Goal: Task Accomplishment & Management: Manage account settings

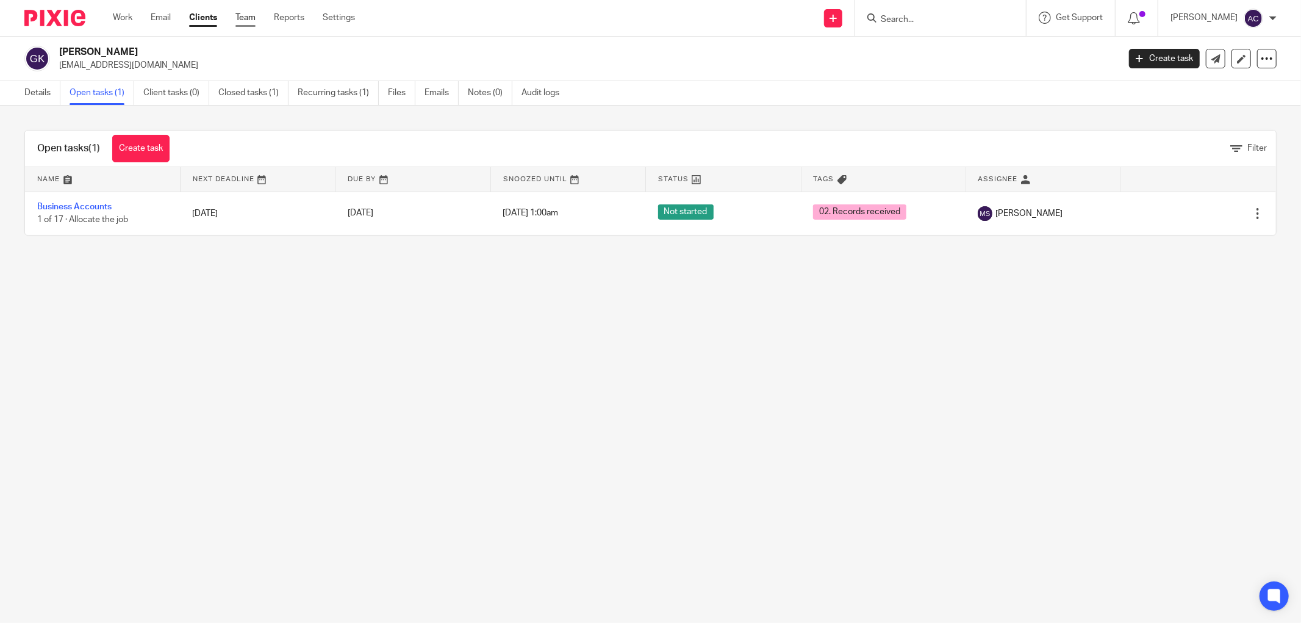
click at [255, 19] on link "Team" at bounding box center [245, 18] width 20 height 12
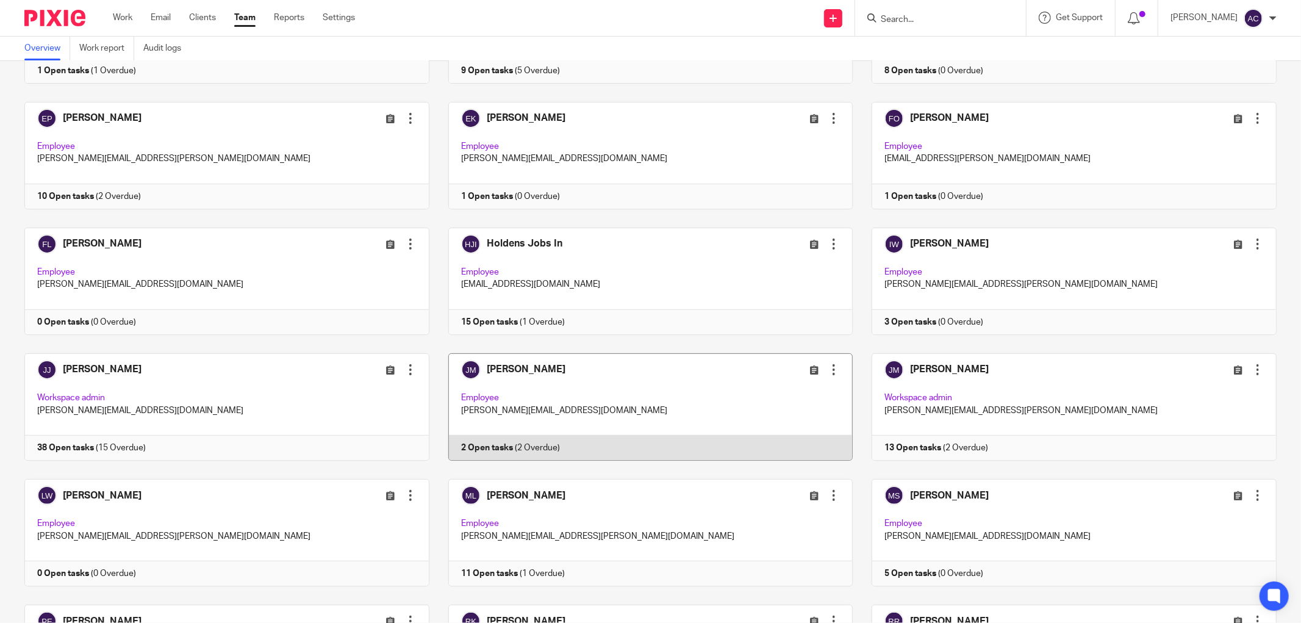
scroll to position [666, 0]
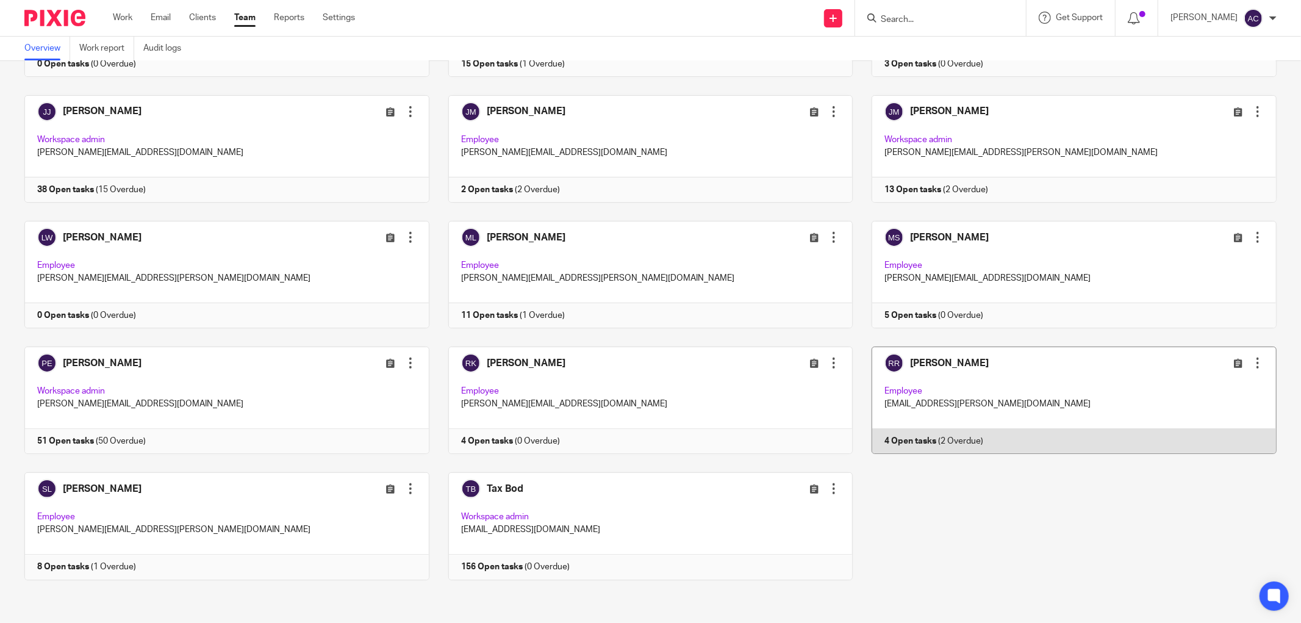
click at [894, 435] on link at bounding box center [1064, 399] width 424 height 107
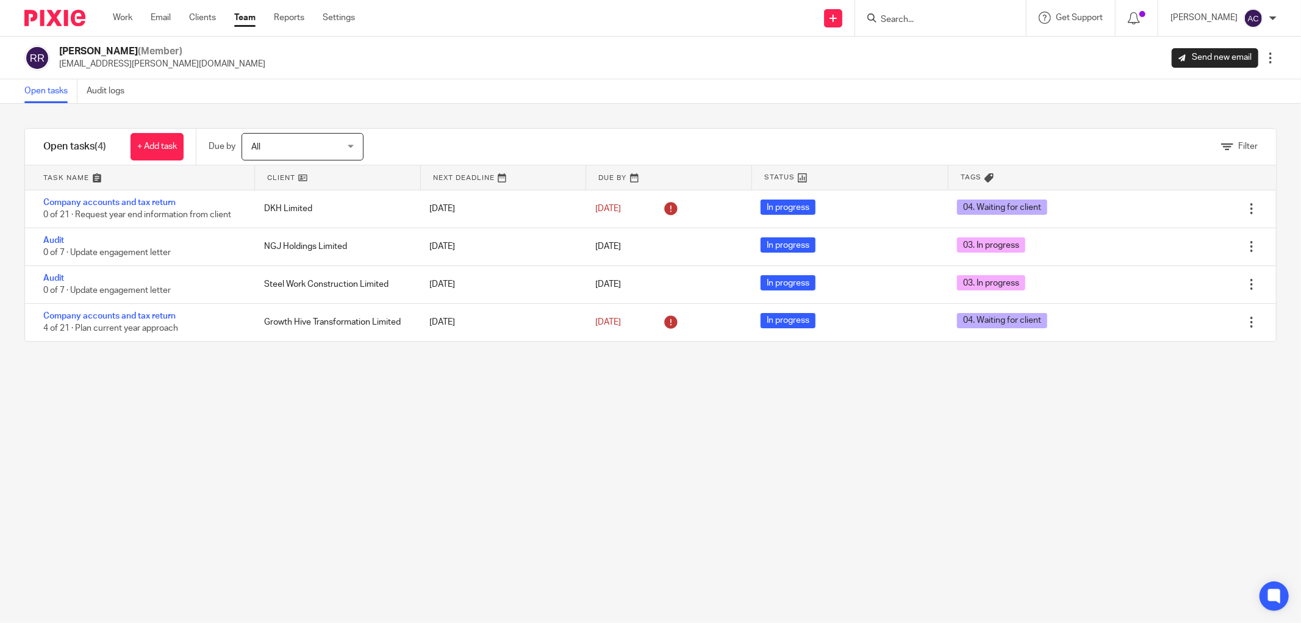
click at [251, 17] on link "Team" at bounding box center [244, 18] width 21 height 12
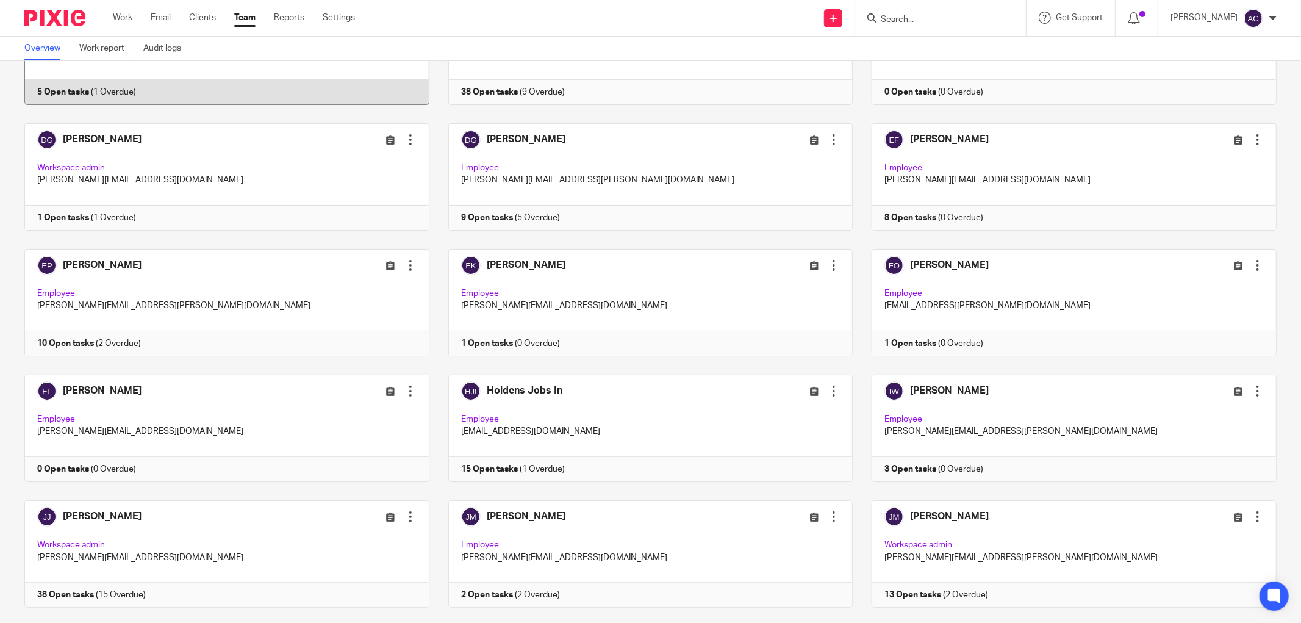
scroll to position [56, 0]
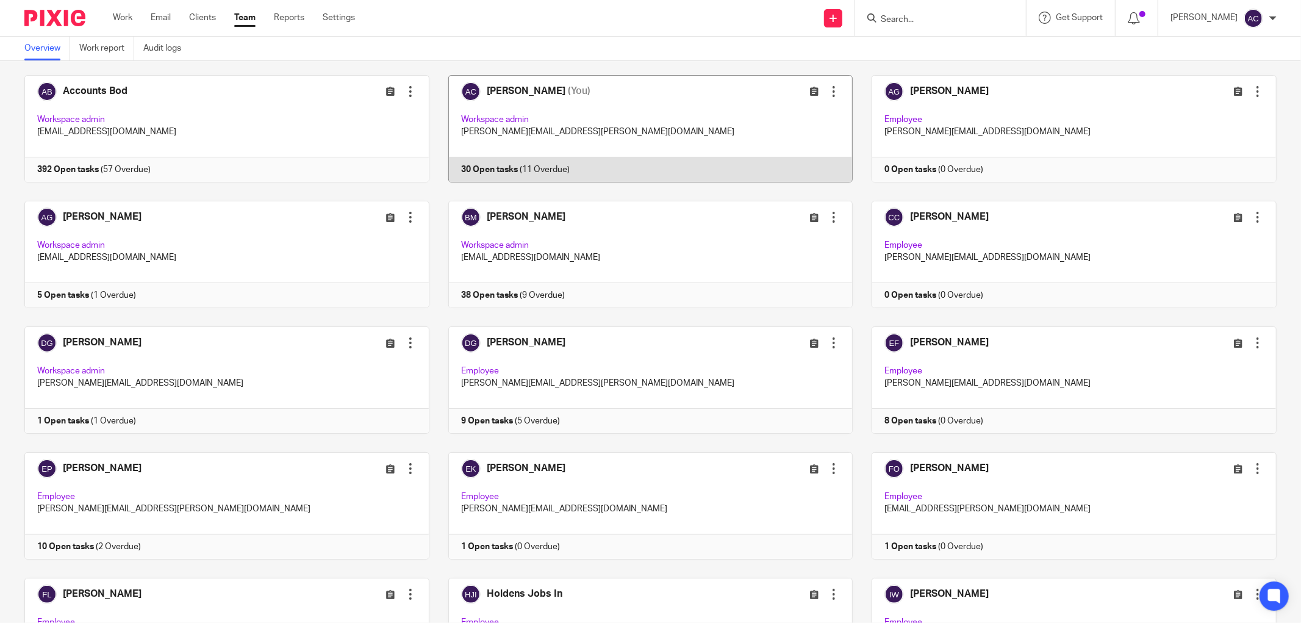
click at [476, 167] on link at bounding box center [641, 128] width 424 height 107
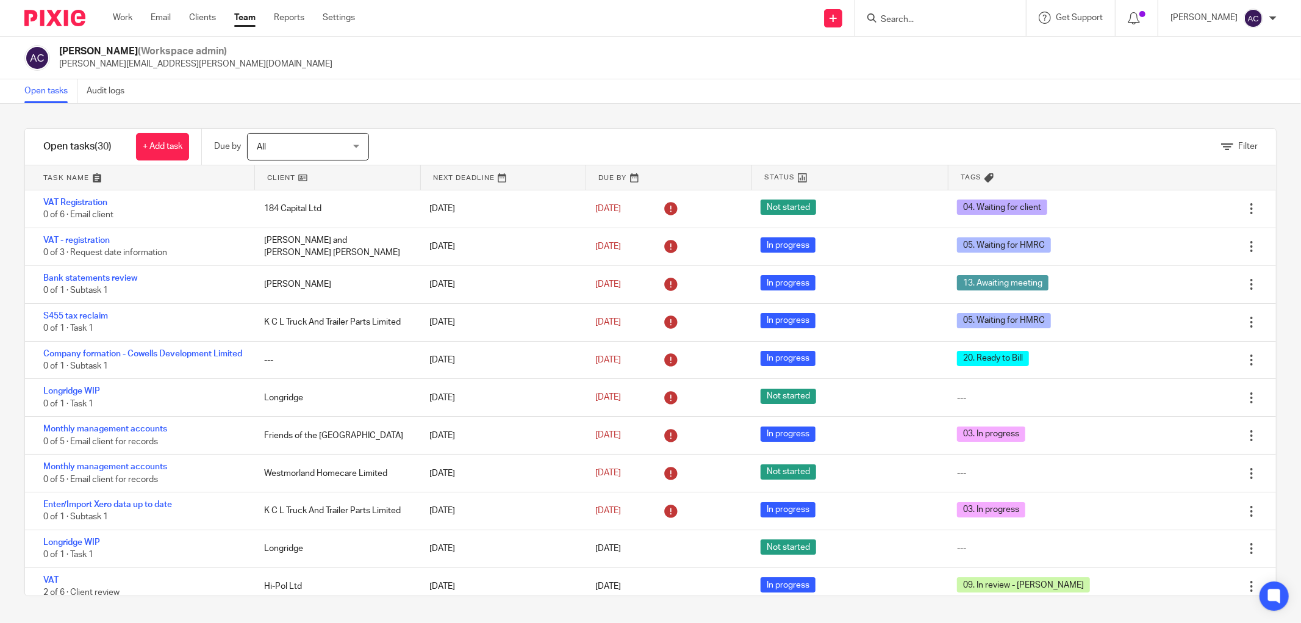
click at [896, 21] on input "Search" at bounding box center [934, 20] width 110 height 11
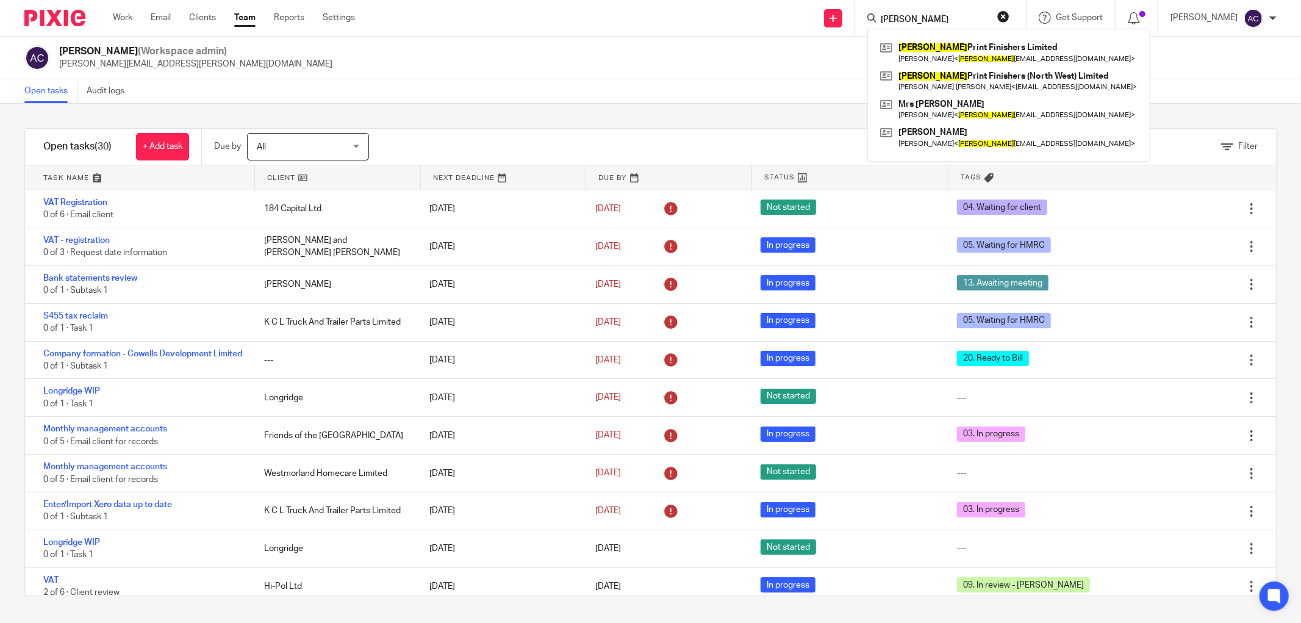
type input "[PERSON_NAME]"
click button "submit" at bounding box center [0, 0] width 0 height 0
click at [977, 48] on link at bounding box center [1008, 52] width 263 height 28
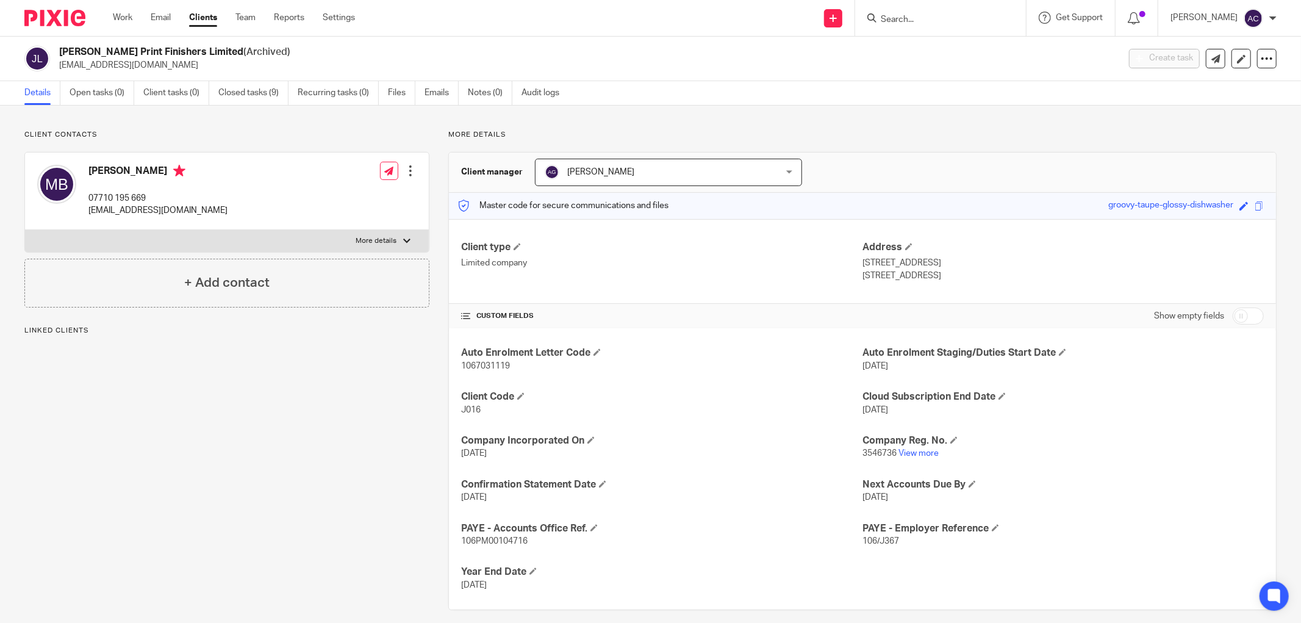
click at [904, 18] on input "Search" at bounding box center [934, 20] width 110 height 11
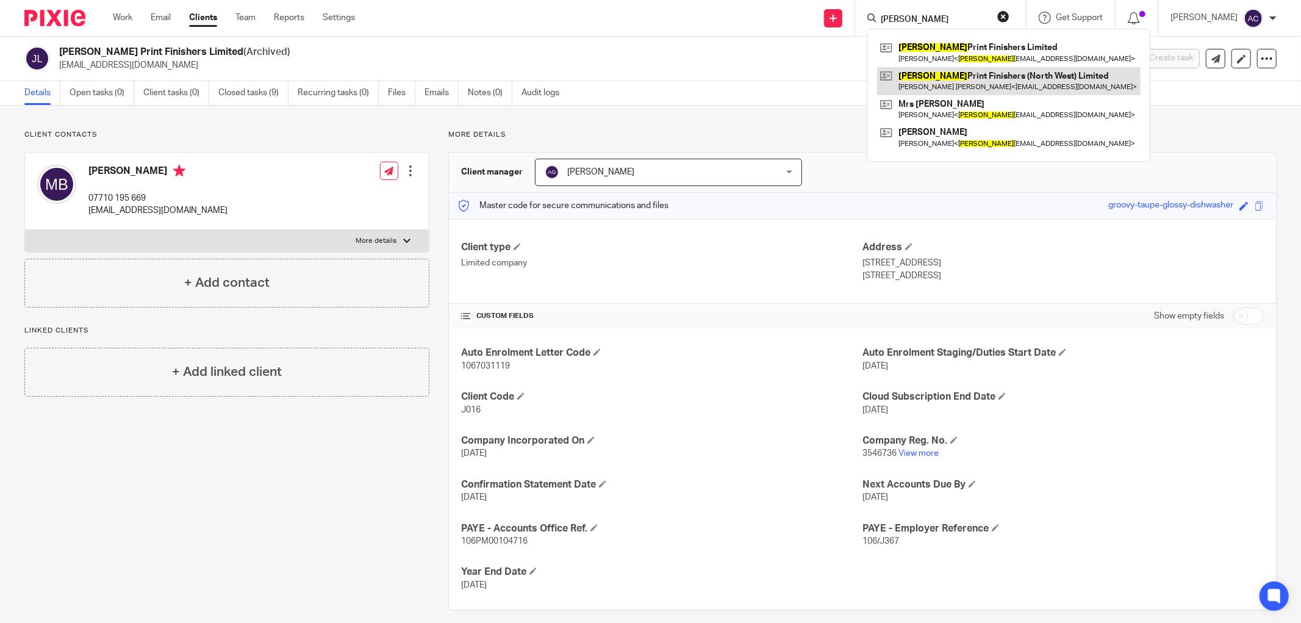
type input "jameson"
click at [1015, 84] on link at bounding box center [1008, 81] width 263 height 28
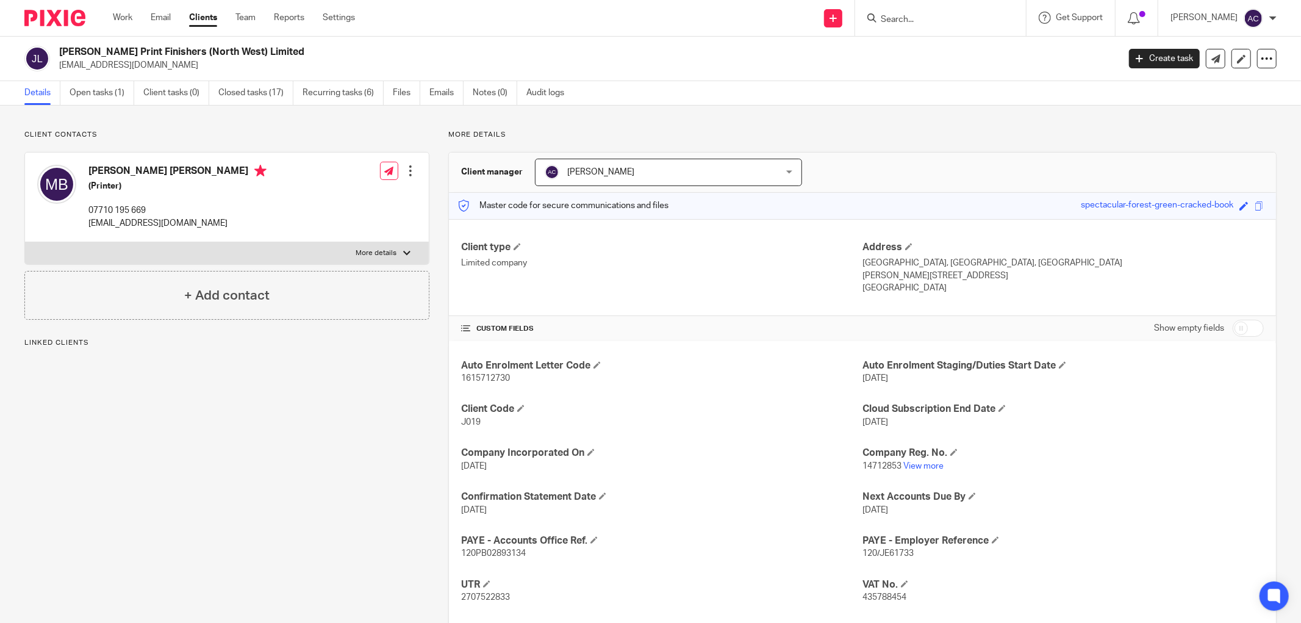
click at [90, 78] on div "Jameson Print Finishers (North West) Limited michaelberry01@live.co.uk Create t…" at bounding box center [650, 59] width 1301 height 45
click at [104, 96] on link "Open tasks (1)" at bounding box center [102, 93] width 65 height 24
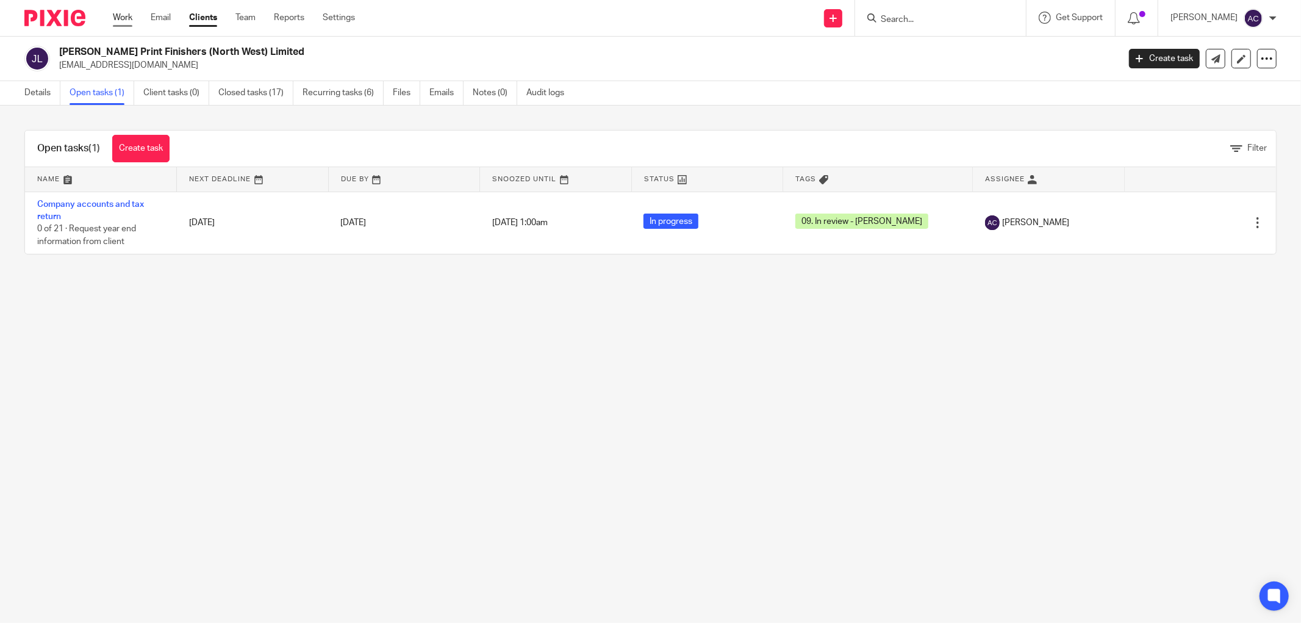
click at [123, 18] on link "Work" at bounding box center [123, 18] width 20 height 12
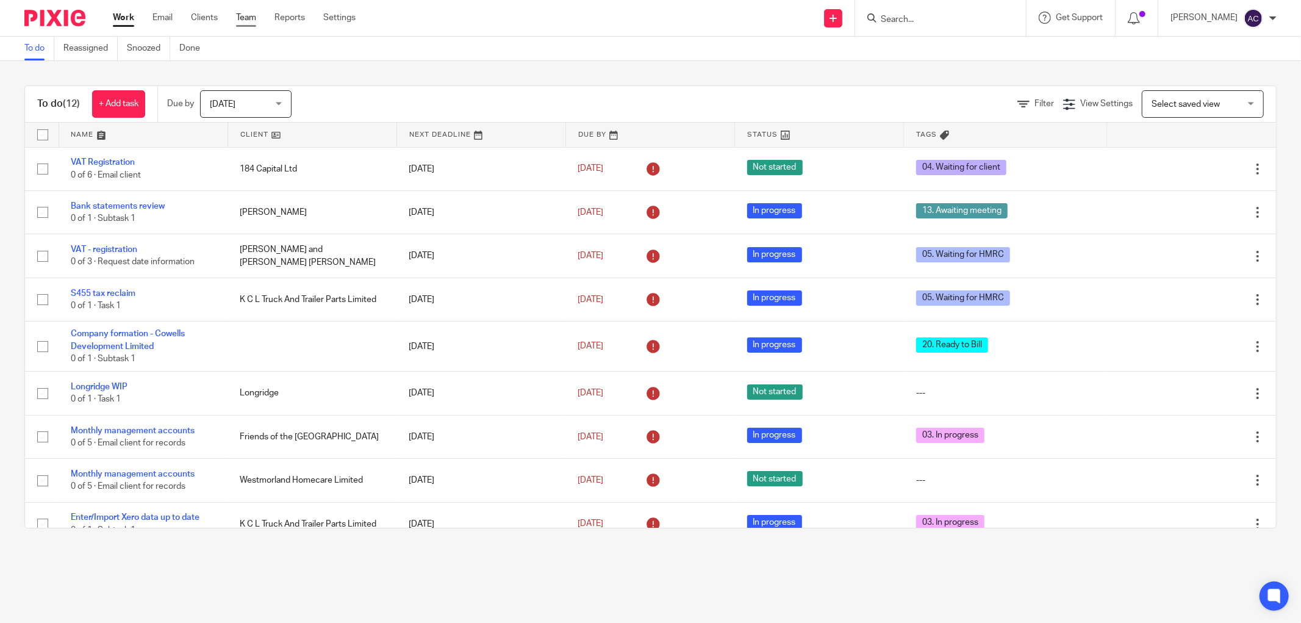
click at [242, 13] on link "Team" at bounding box center [246, 18] width 20 height 12
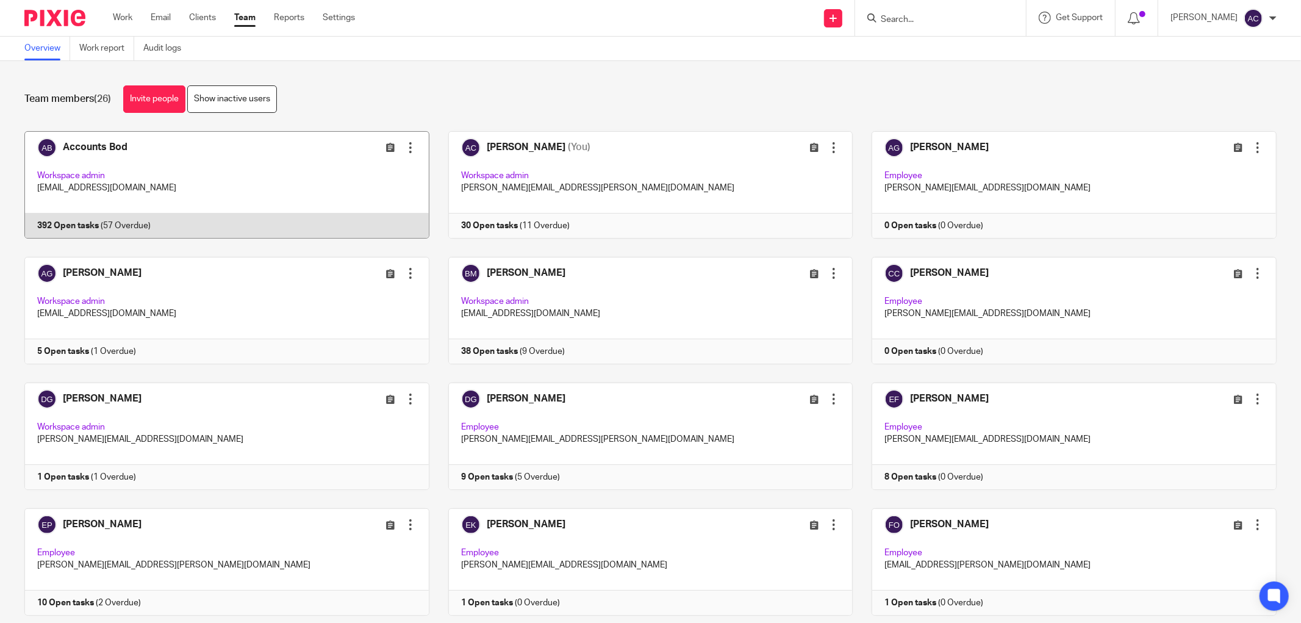
click at [83, 218] on link at bounding box center [217, 184] width 424 height 107
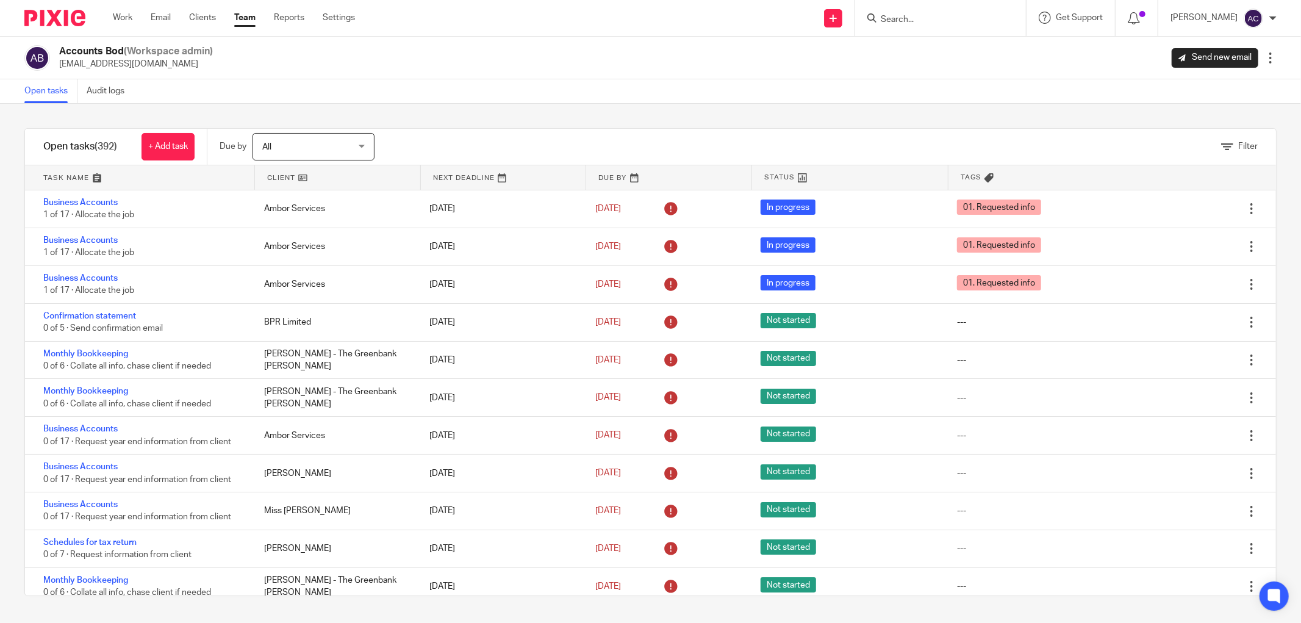
click at [245, 20] on link "Team" at bounding box center [244, 18] width 21 height 12
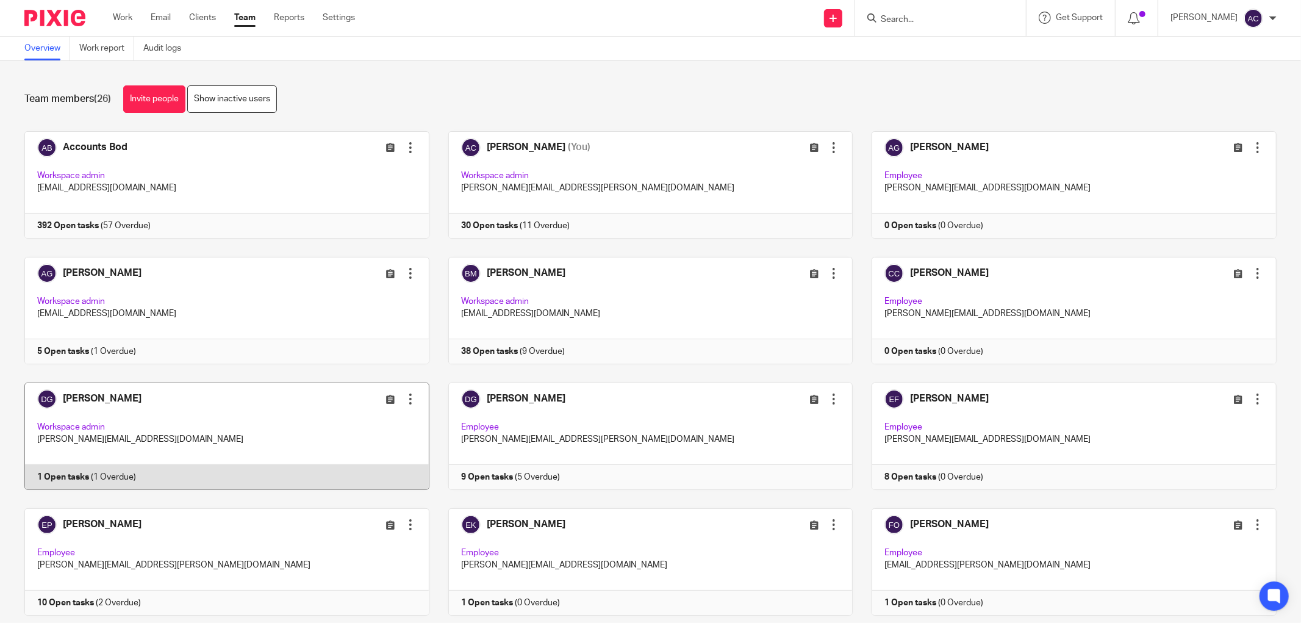
scroll to position [68, 0]
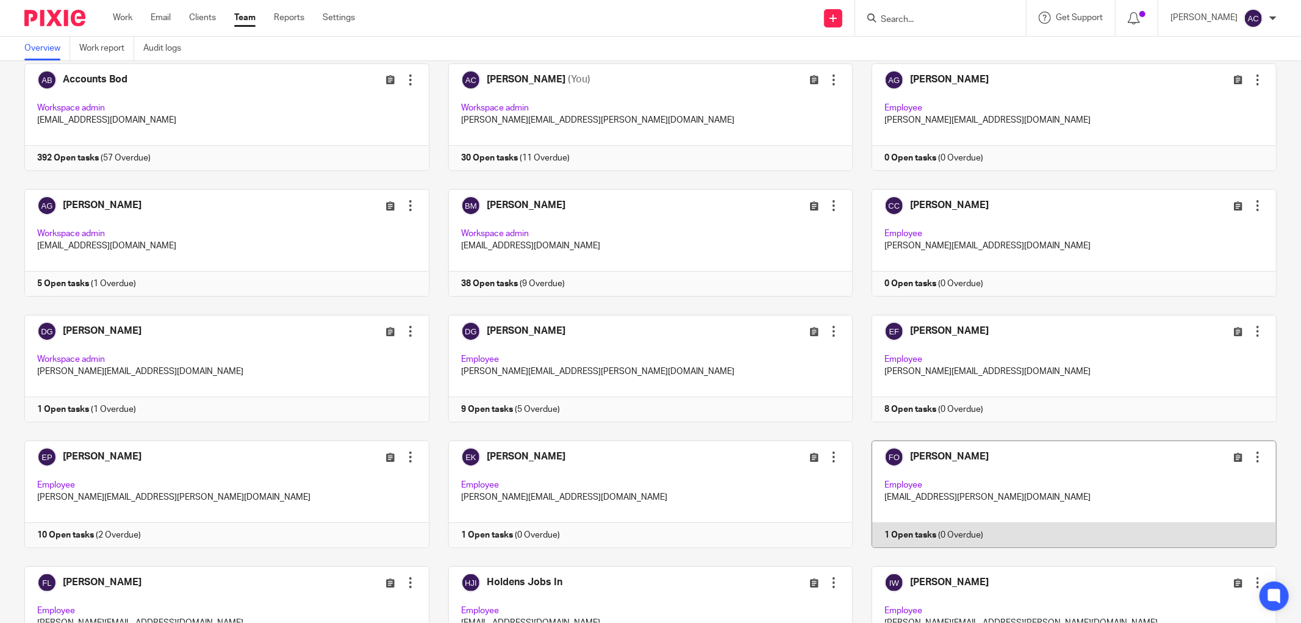
click at [918, 532] on link at bounding box center [1064, 493] width 424 height 107
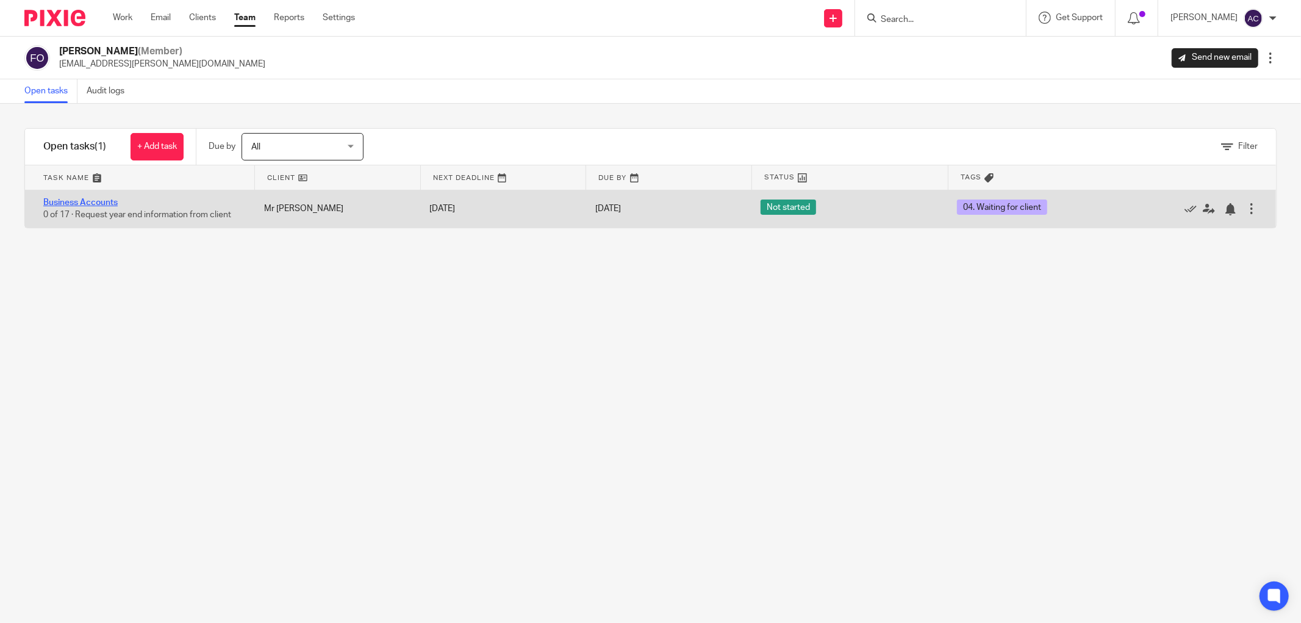
click at [98, 204] on link "Business Accounts" at bounding box center [80, 202] width 74 height 9
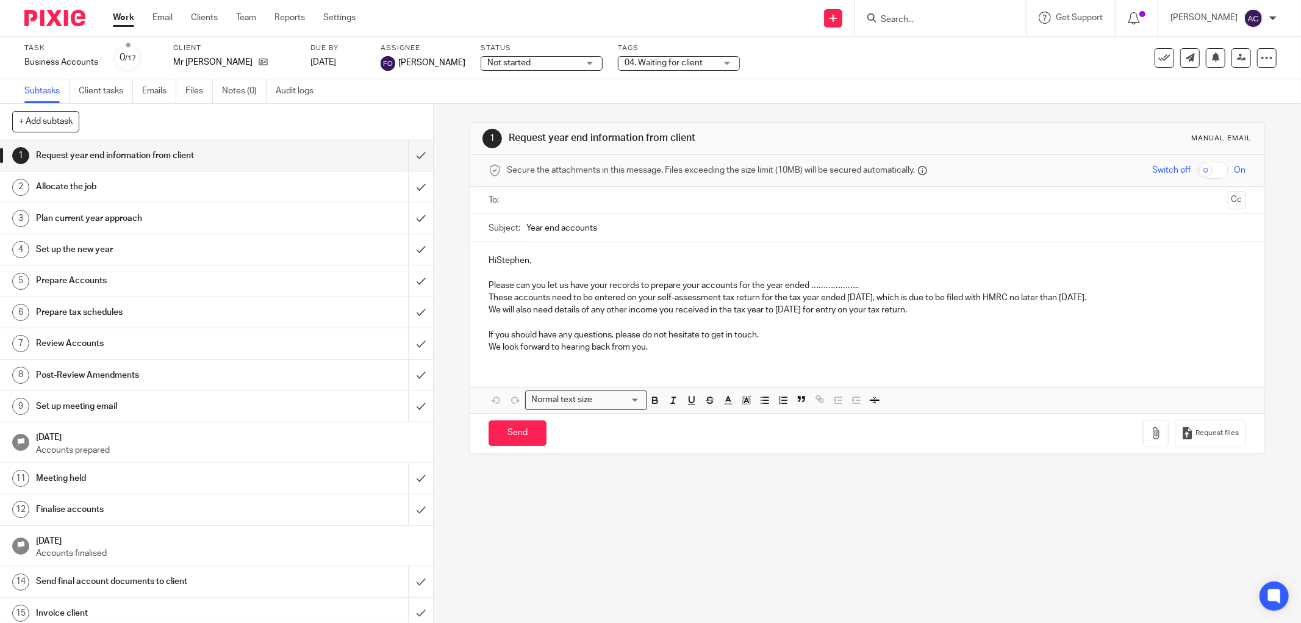
click at [662, 67] on span "04. Waiting for client" at bounding box center [669, 63] width 91 height 13
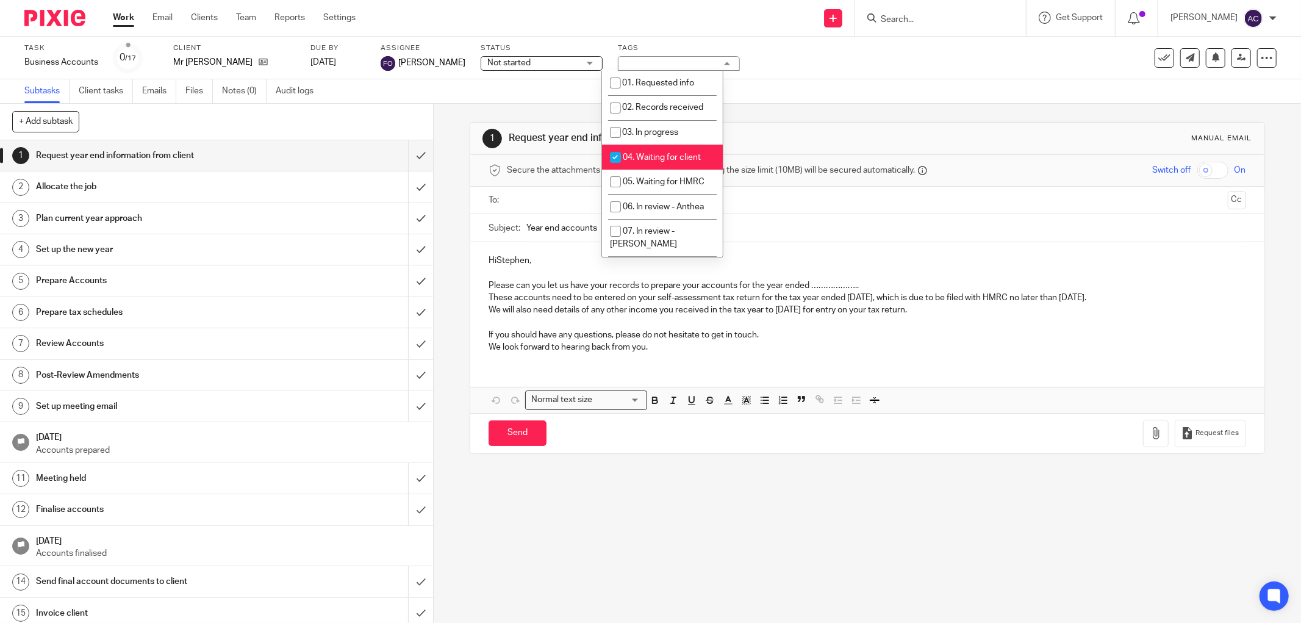
click at [654, 160] on span "04. Waiting for client" at bounding box center [662, 157] width 78 height 9
checkbox input "false"
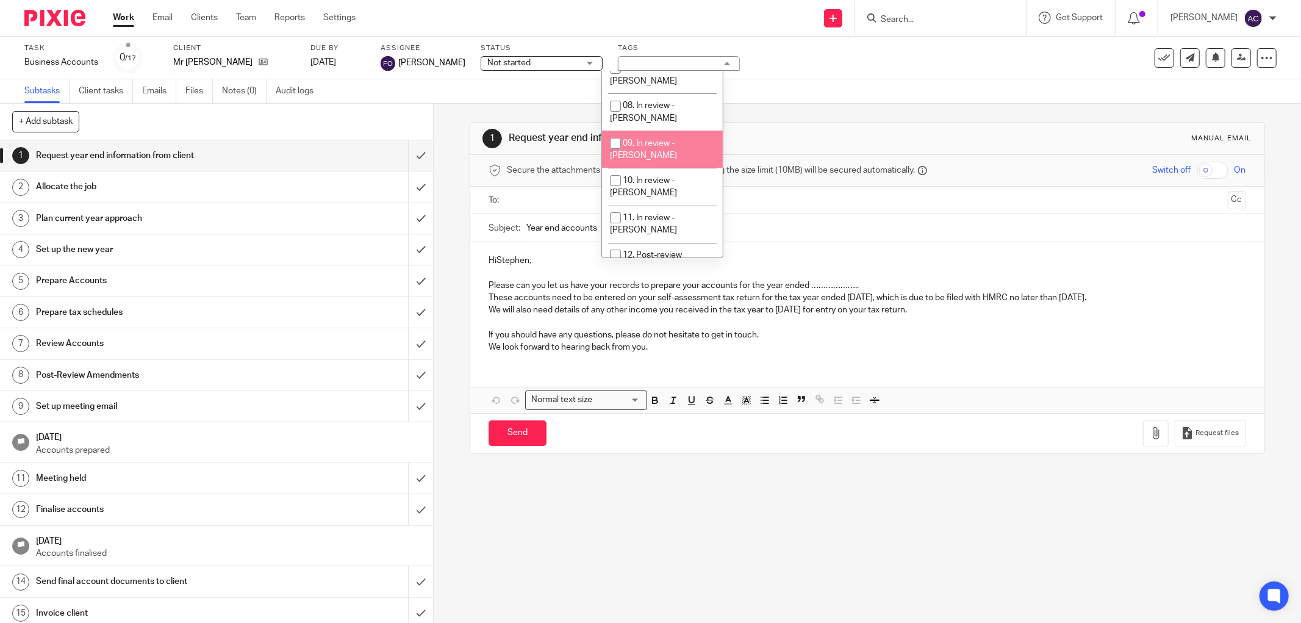
click at [632, 145] on span "09. In review - Amanda" at bounding box center [643, 149] width 67 height 21
checkbox input "true"
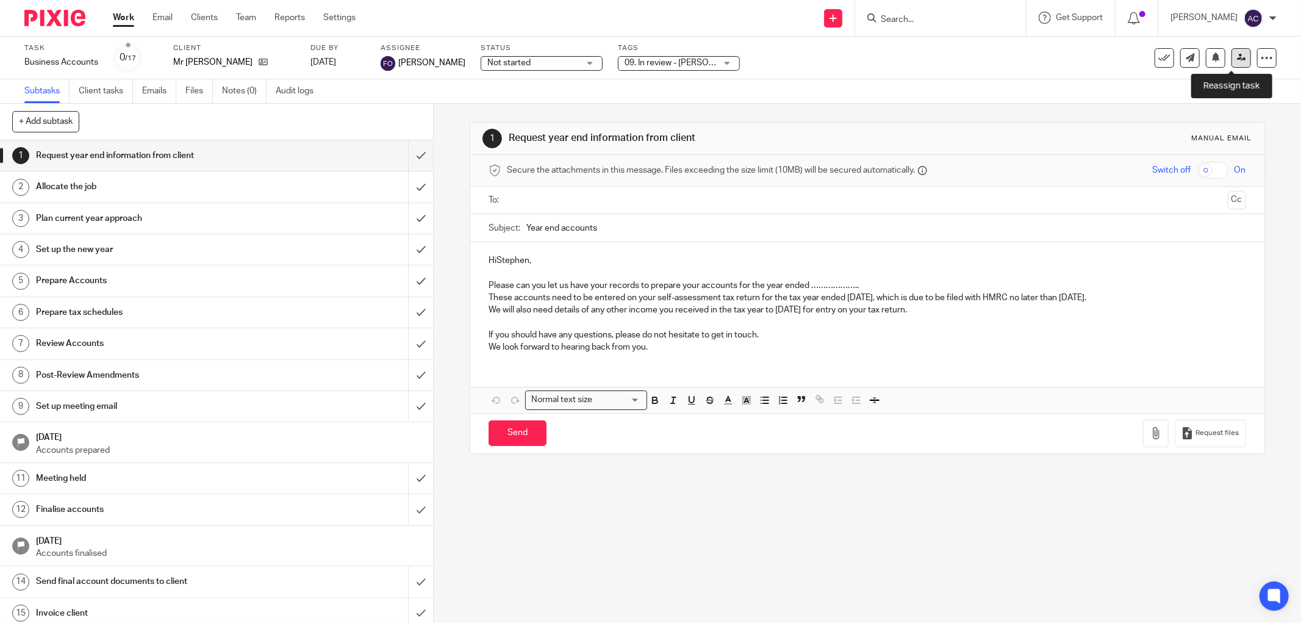
click at [1237, 59] on icon at bounding box center [1241, 57] width 9 height 9
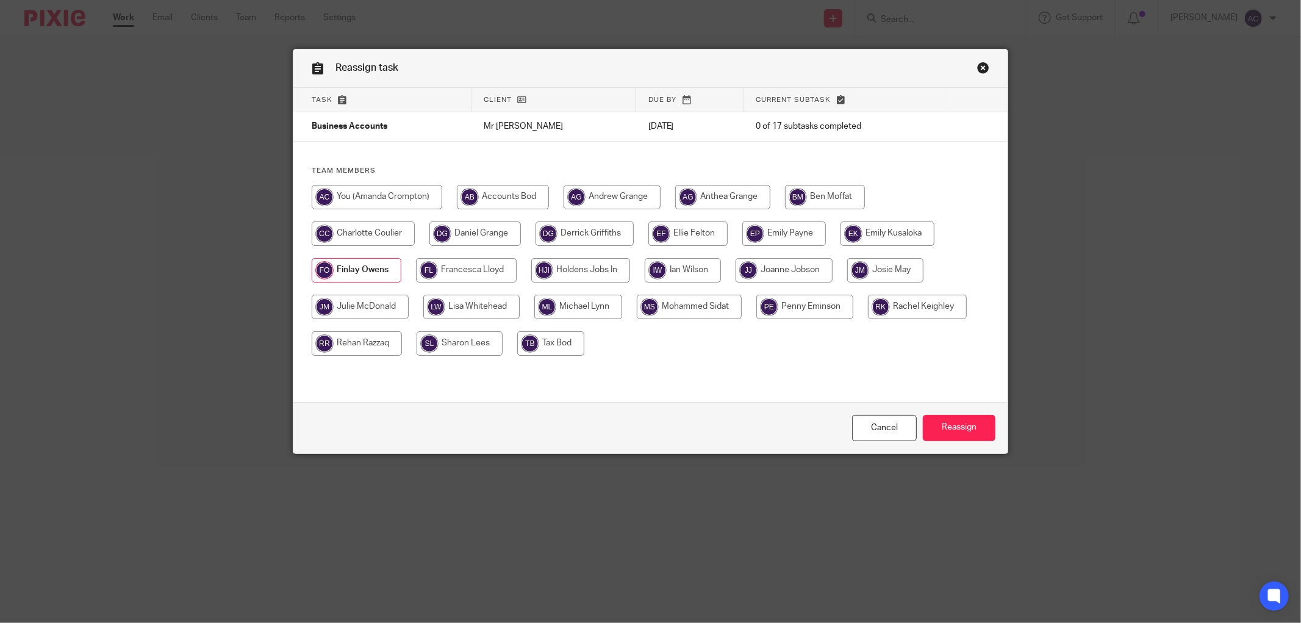
click at [342, 198] on input "radio" at bounding box center [377, 197] width 130 height 24
radio input "true"
click at [956, 421] on input "Reassign" at bounding box center [959, 428] width 73 height 26
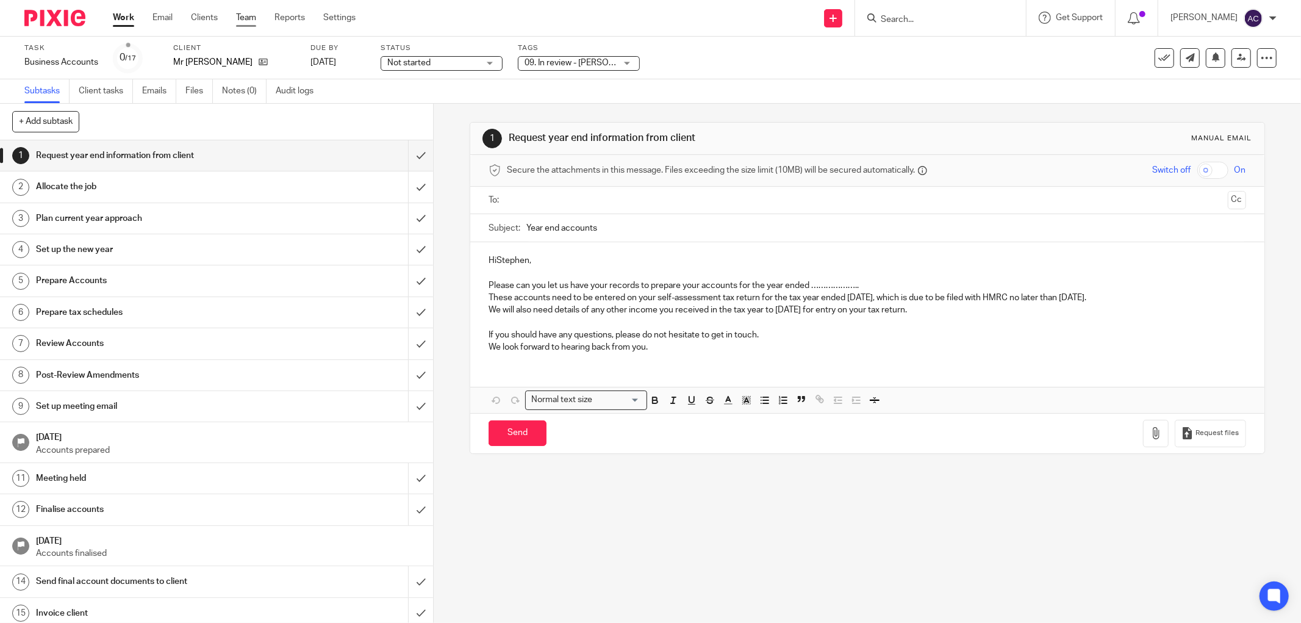
click at [245, 14] on link "Team" at bounding box center [246, 18] width 20 height 12
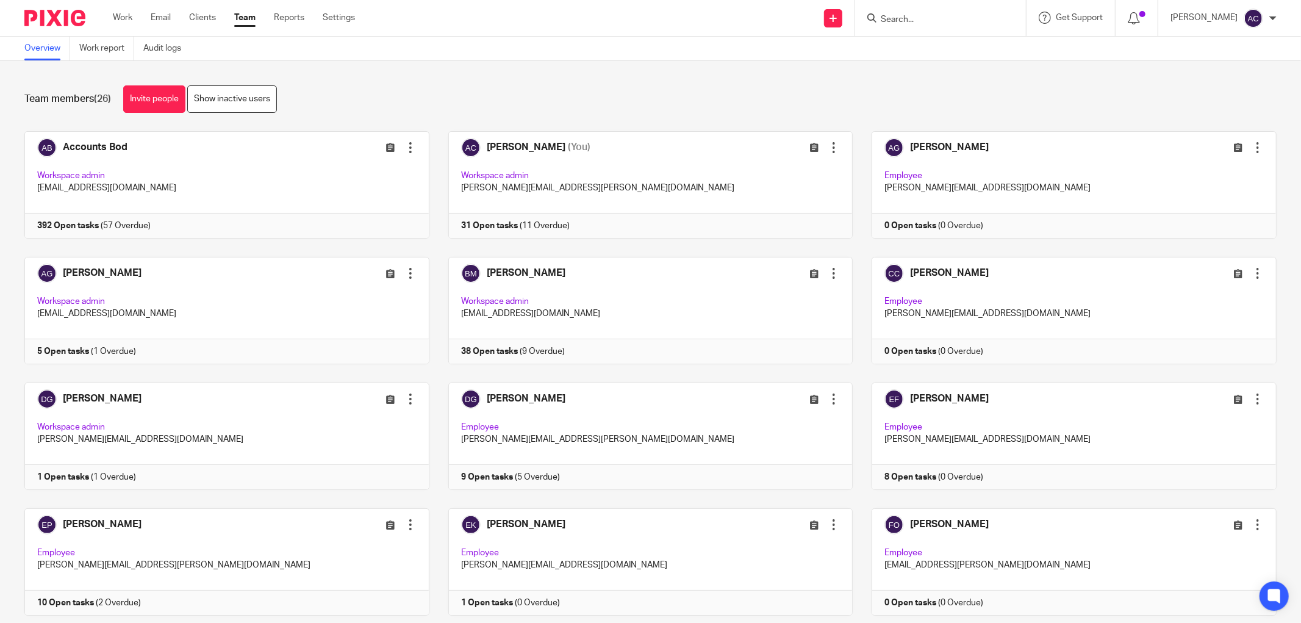
click at [913, 17] on input "Search" at bounding box center [934, 20] width 110 height 11
type input "aspden"
click at [915, 65] on link at bounding box center [990, 66] width 227 height 18
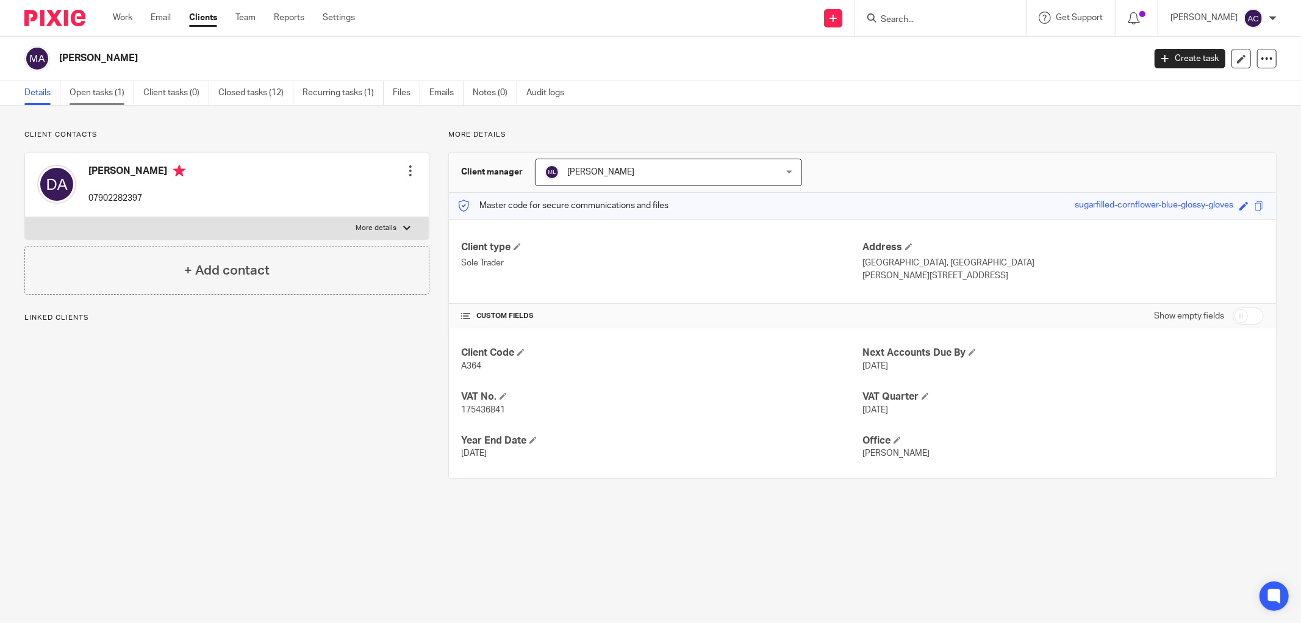
click at [107, 100] on link "Open tasks (1)" at bounding box center [102, 93] width 65 height 24
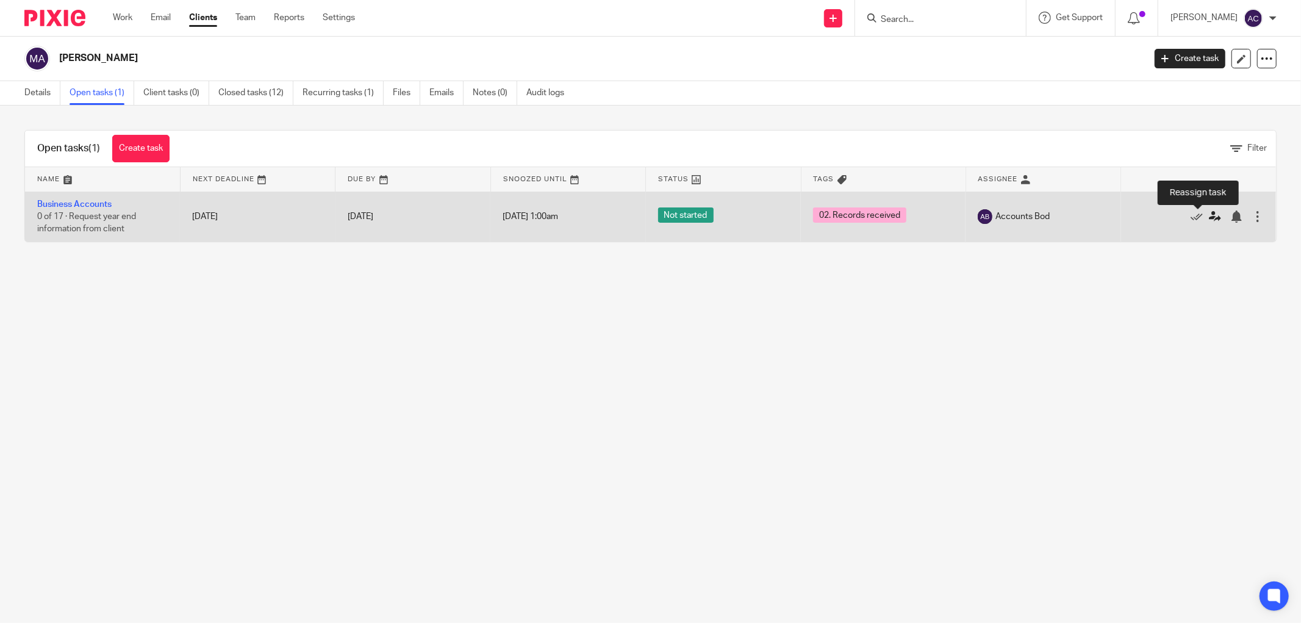
click at [1209, 218] on icon at bounding box center [1215, 216] width 12 height 12
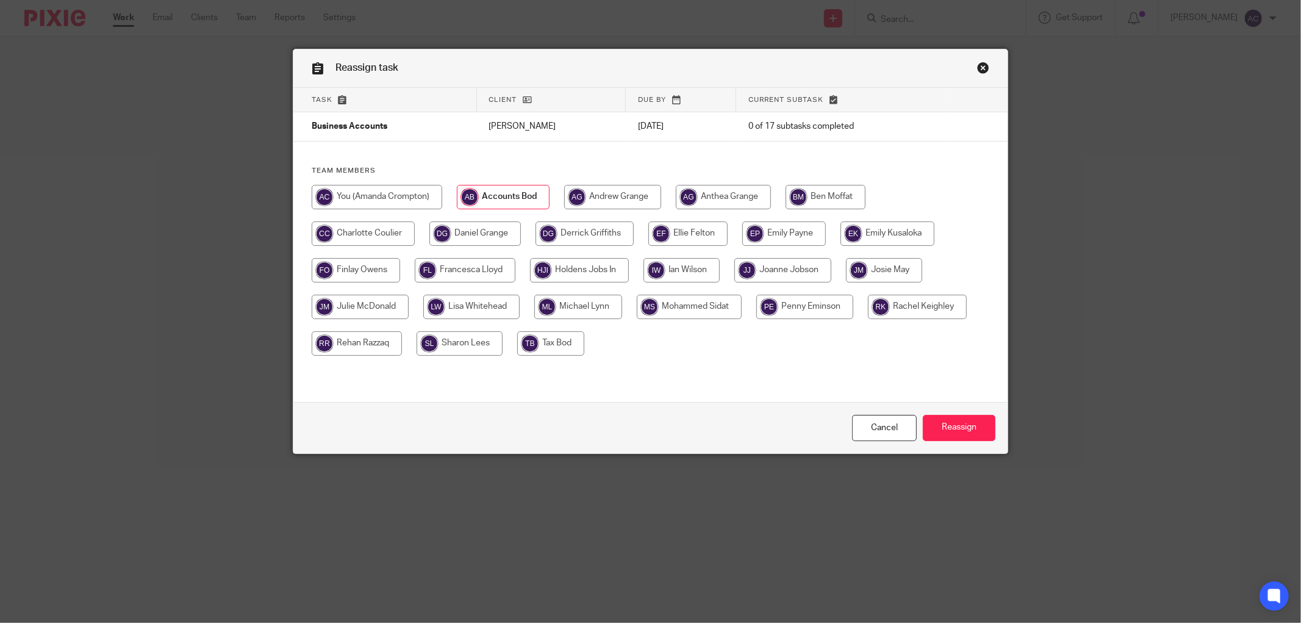
click at [362, 277] on input "radio" at bounding box center [356, 270] width 88 height 24
radio input "true"
click at [946, 429] on input "Reassign" at bounding box center [959, 428] width 73 height 26
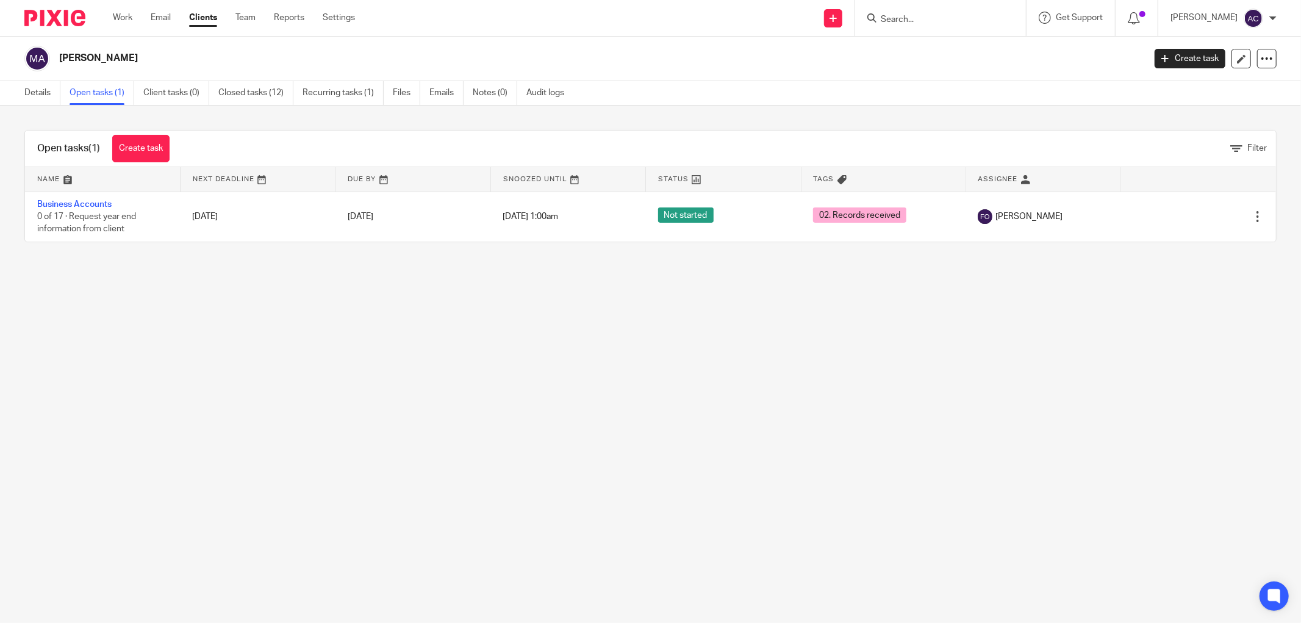
click at [912, 20] on input "Search" at bounding box center [934, 20] width 110 height 11
type input "all comple"
click at [929, 63] on link at bounding box center [973, 66] width 193 height 18
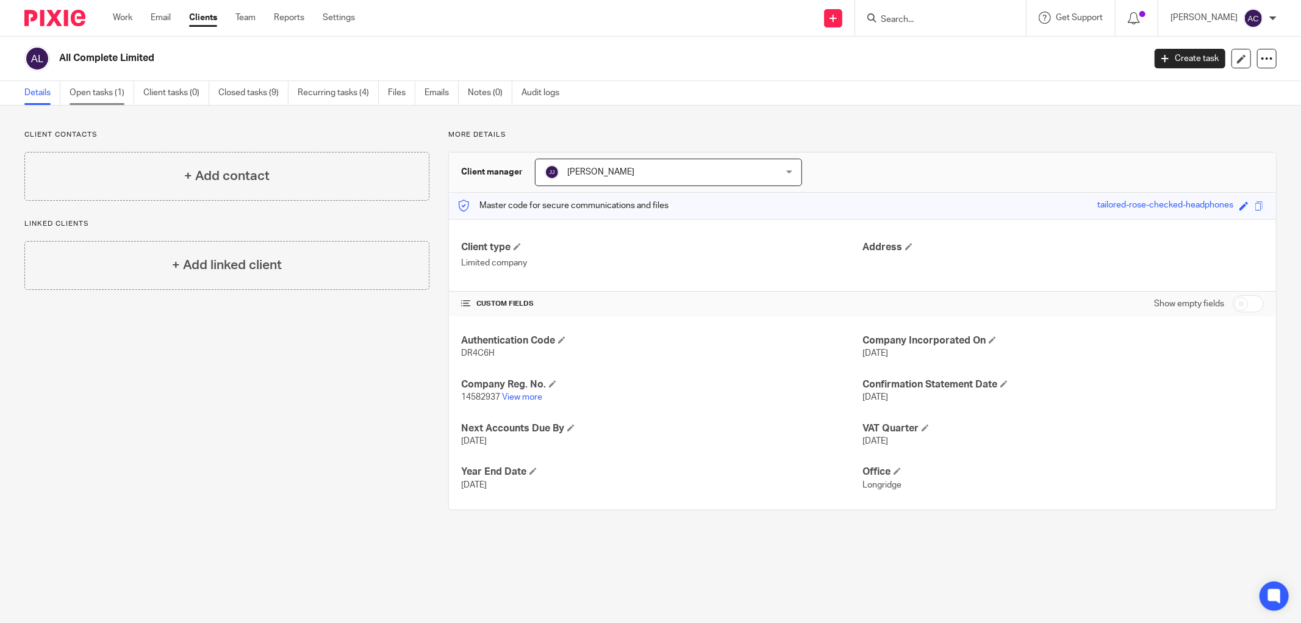
click at [117, 98] on link "Open tasks (1)" at bounding box center [102, 93] width 65 height 24
